Goal: Task Accomplishment & Management: Complete application form

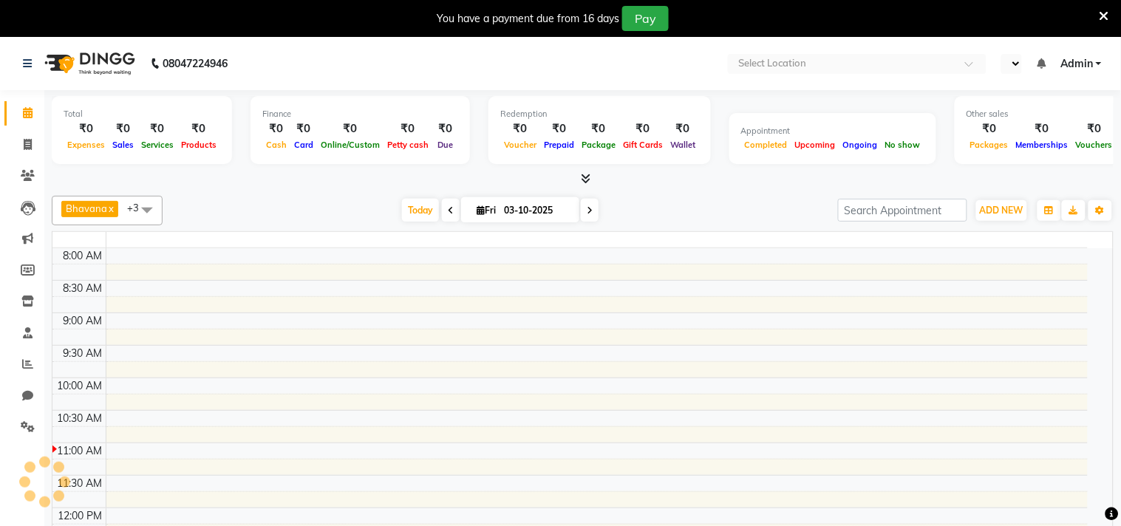
select select "en"
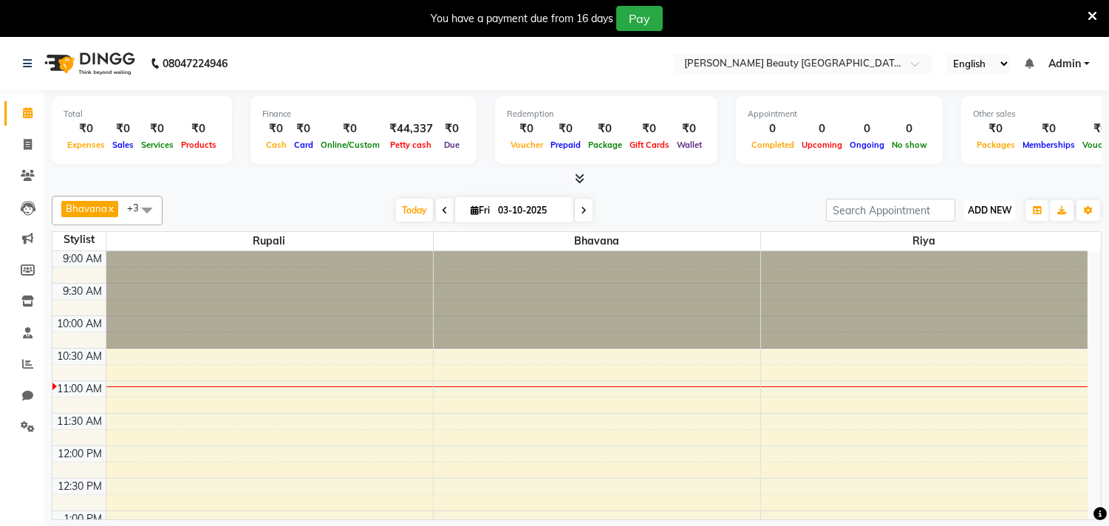
click at [985, 213] on span "ADD NEW" at bounding box center [990, 210] width 44 height 11
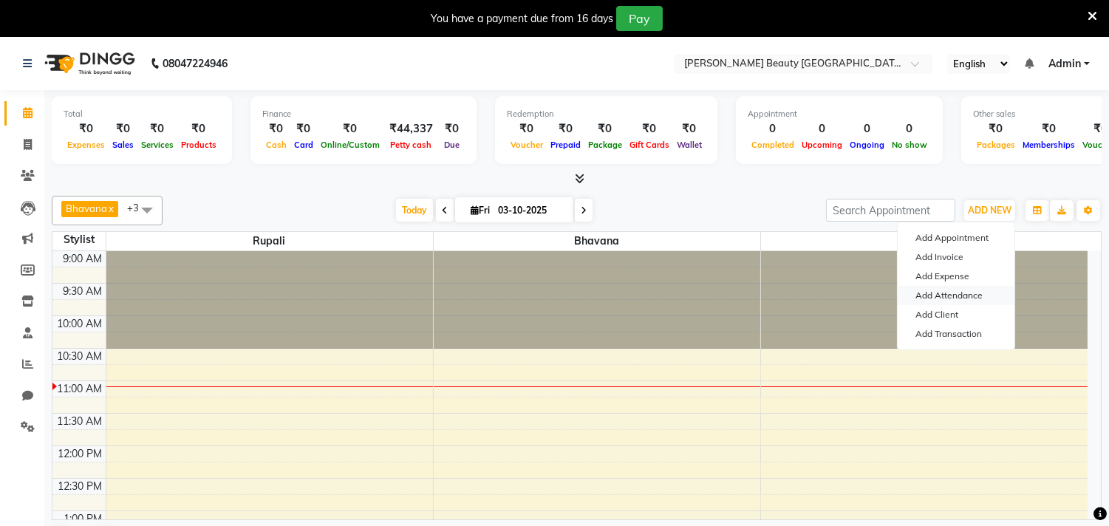
click at [963, 295] on link "Add Attendance" at bounding box center [956, 295] width 117 height 19
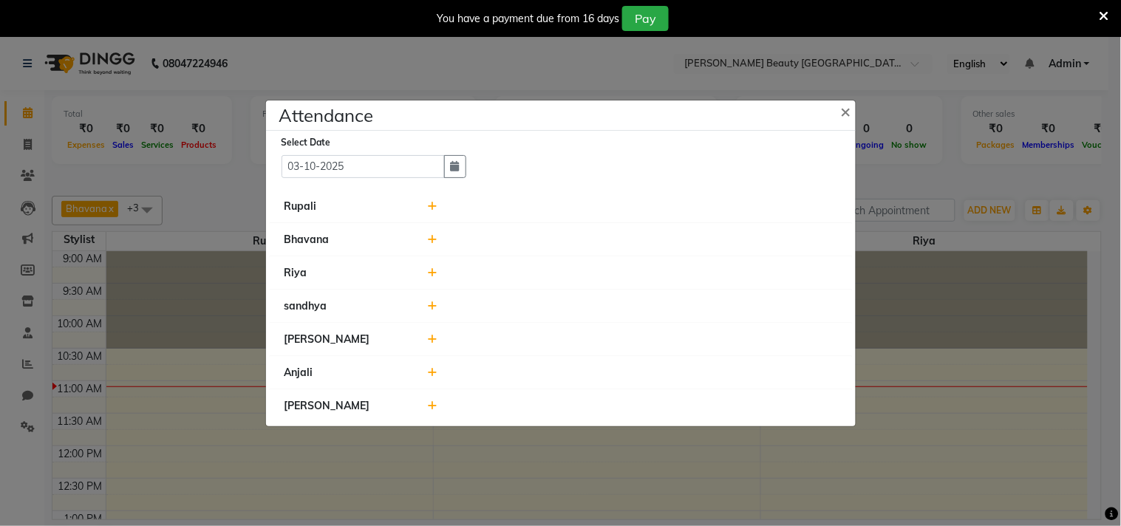
click at [438, 202] on div at bounding box center [632, 207] width 431 height 16
click at [428, 208] on icon at bounding box center [433, 206] width 10 height 10
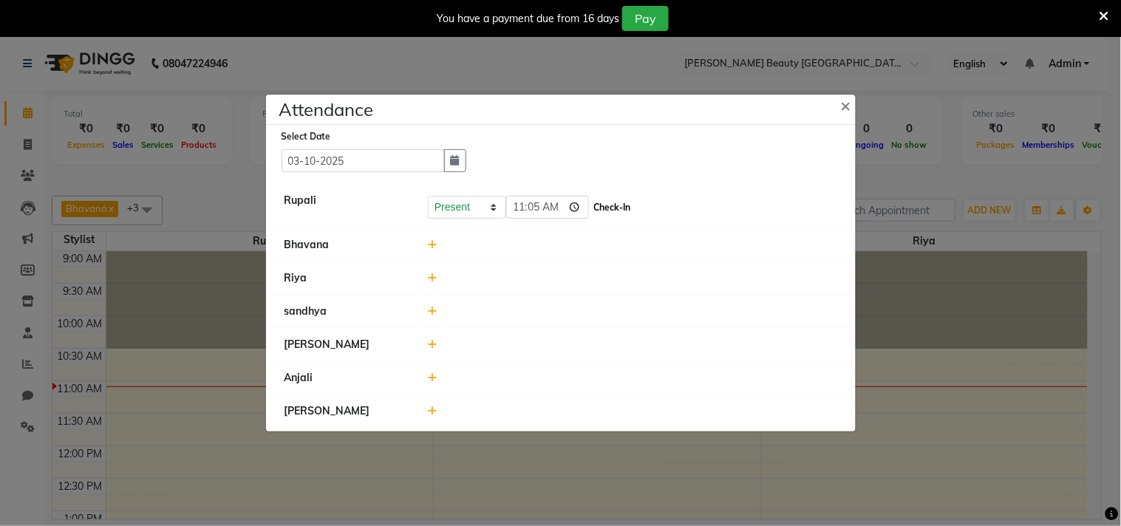
click at [590, 205] on button "Check-In" at bounding box center [612, 207] width 44 height 21
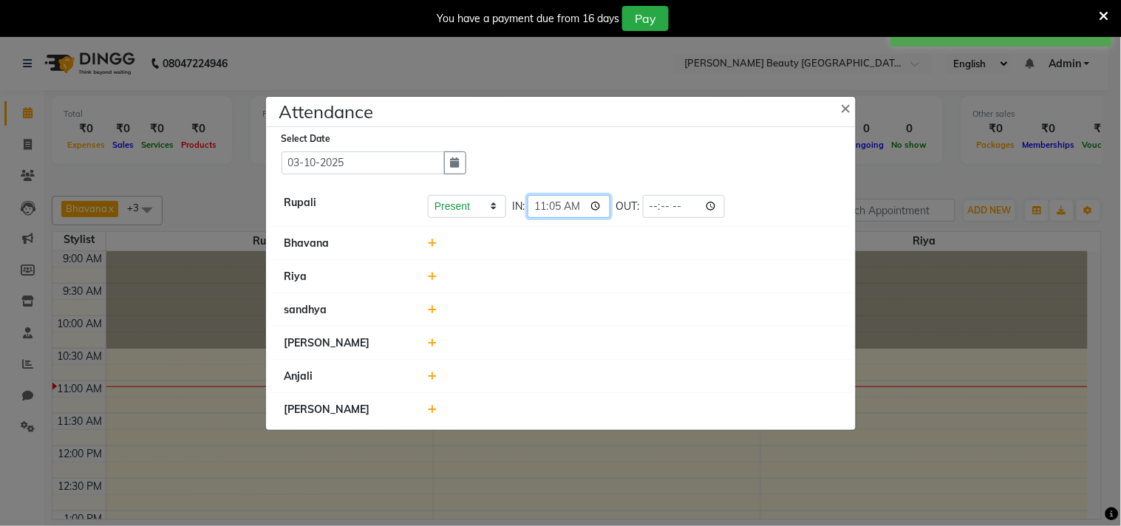
click at [577, 209] on input "11:05" at bounding box center [568, 206] width 83 height 23
click at [747, 327] on li "[PERSON_NAME]" at bounding box center [561, 344] width 582 height 34
type input "10:49"
click at [434, 242] on icon at bounding box center [433, 243] width 10 height 10
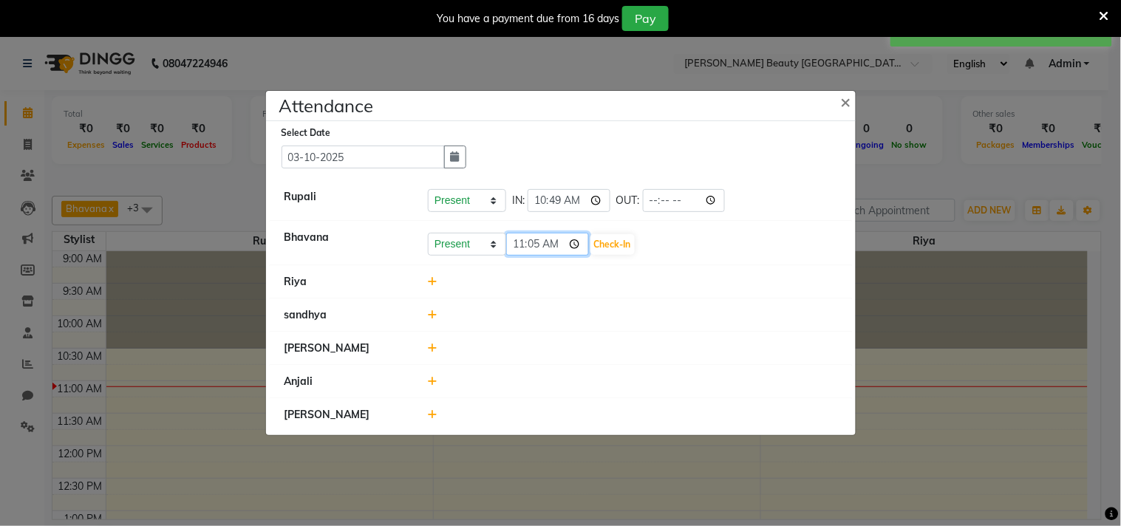
click at [554, 239] on input "11:05" at bounding box center [547, 244] width 83 height 23
type input "10:40"
click at [677, 311] on div at bounding box center [632, 315] width 431 height 16
click at [433, 414] on icon at bounding box center [433, 414] width 10 height 10
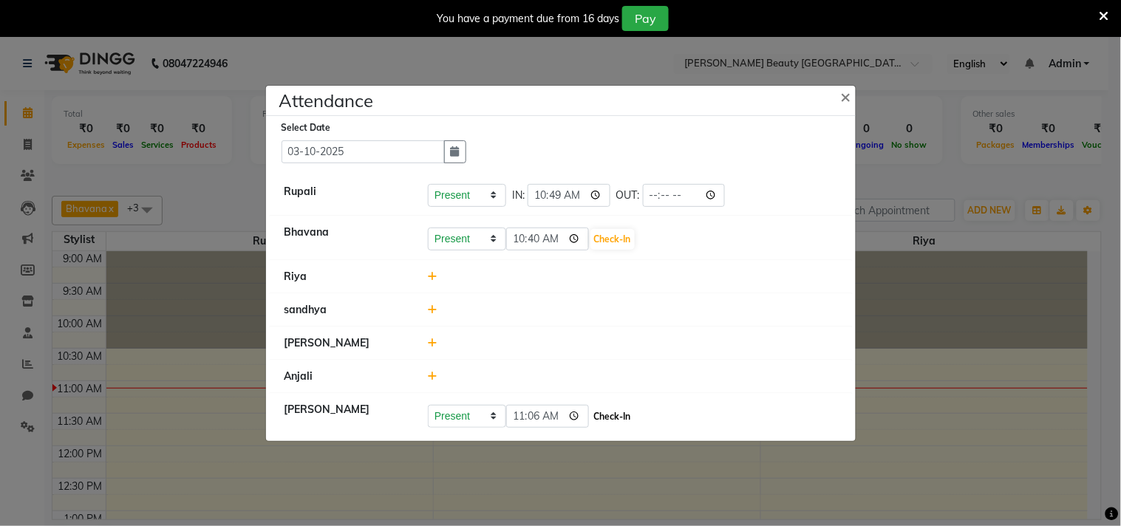
click at [603, 414] on button "Check-In" at bounding box center [612, 416] width 44 height 21
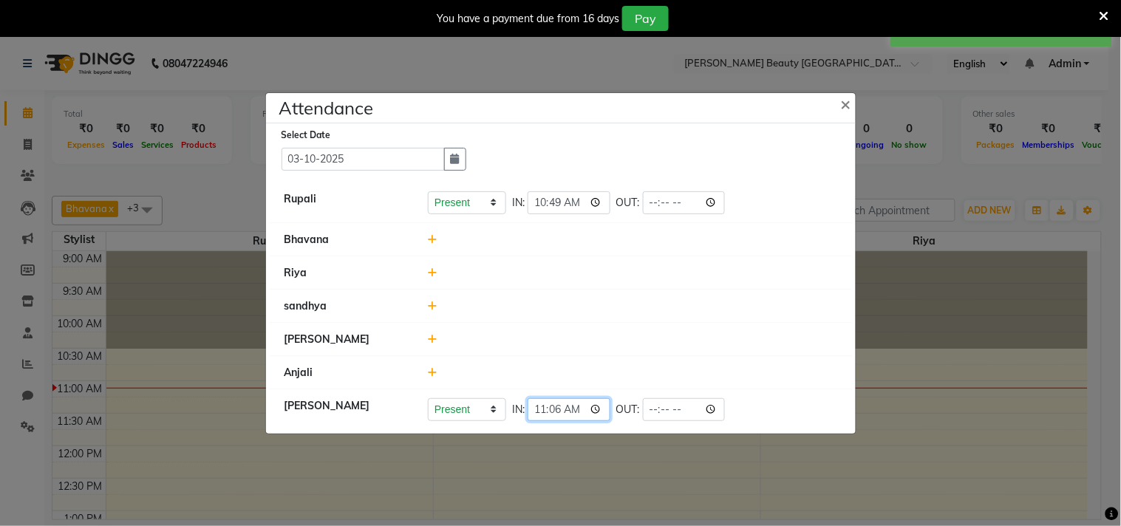
click at [573, 407] on input "11:06" at bounding box center [568, 409] width 83 height 23
type input "10:58"
click at [710, 332] on div at bounding box center [632, 340] width 431 height 16
click at [433, 242] on icon at bounding box center [433, 239] width 10 height 10
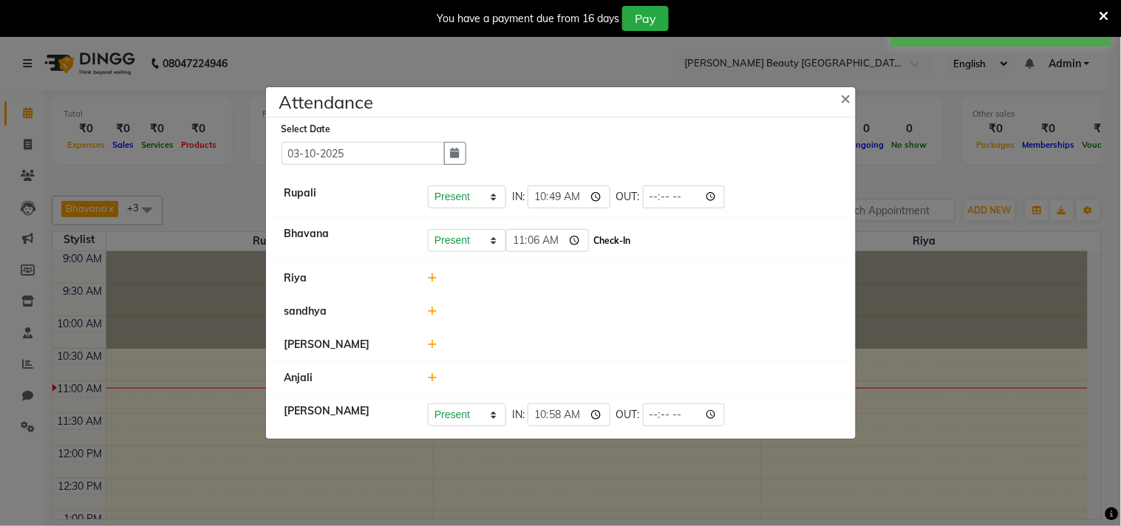
click at [590, 237] on button "Check-In" at bounding box center [612, 240] width 44 height 21
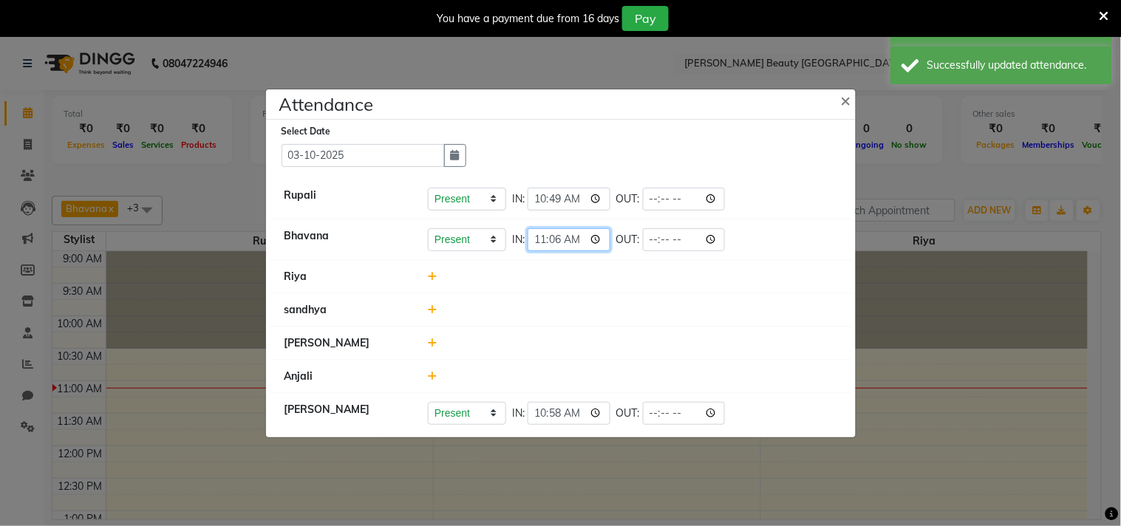
click at [575, 235] on input "11:06" at bounding box center [568, 239] width 83 height 23
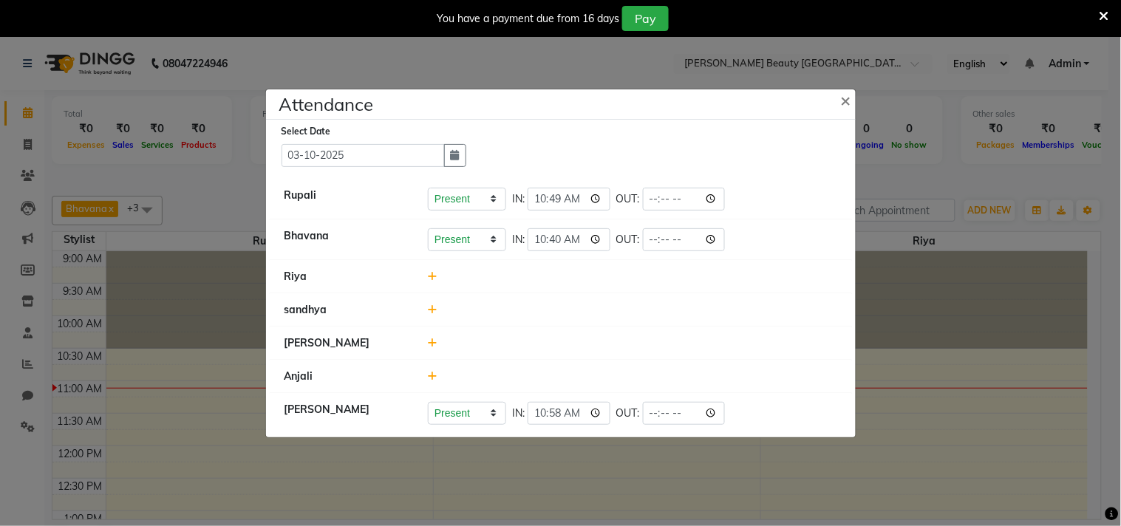
type input "10:40"
click at [717, 304] on div at bounding box center [632, 310] width 431 height 16
click at [408, 45] on ngb-modal-window "Attendance × Select Date [DATE] [PERSON_NAME] Present Absent Late Half Day Week…" at bounding box center [560, 263] width 1121 height 526
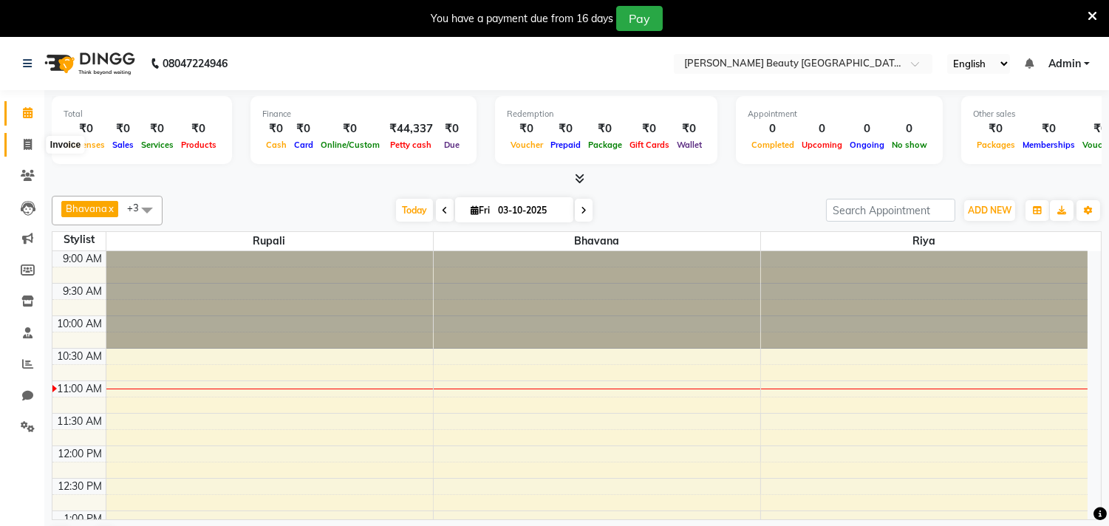
click at [31, 143] on icon at bounding box center [28, 144] width 8 height 11
select select "service"
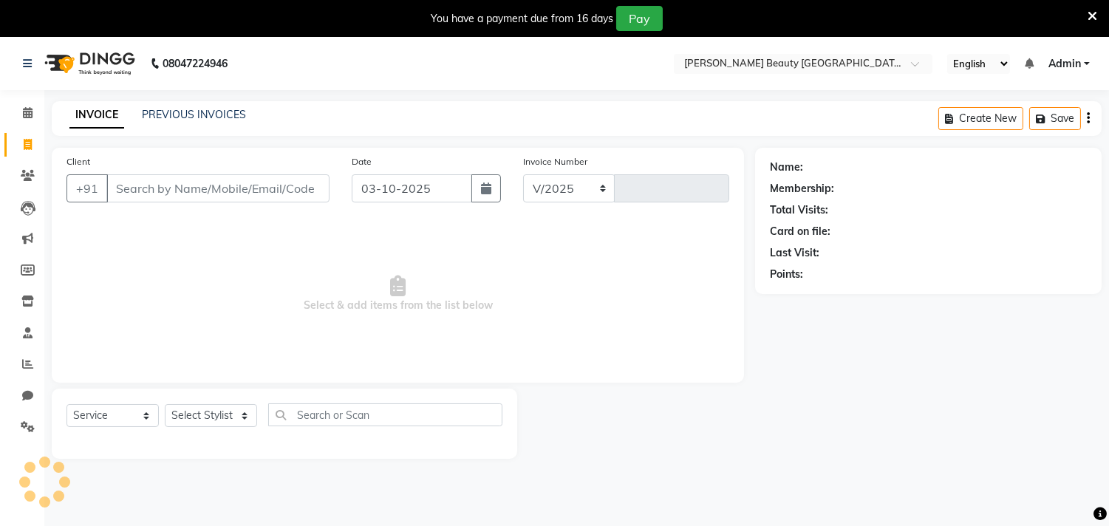
select select "8620"
type input "0737"
